Goal: Find specific page/section: Find specific page/section

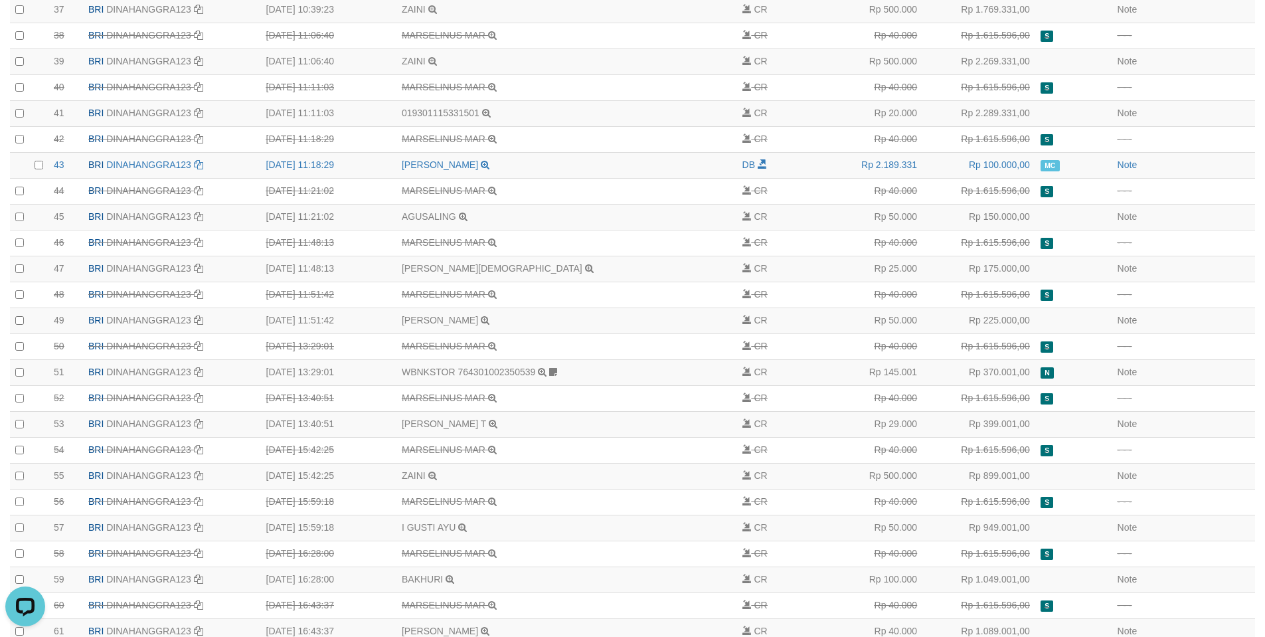
scroll to position [1397, 0]
